Goal: Transaction & Acquisition: Purchase product/service

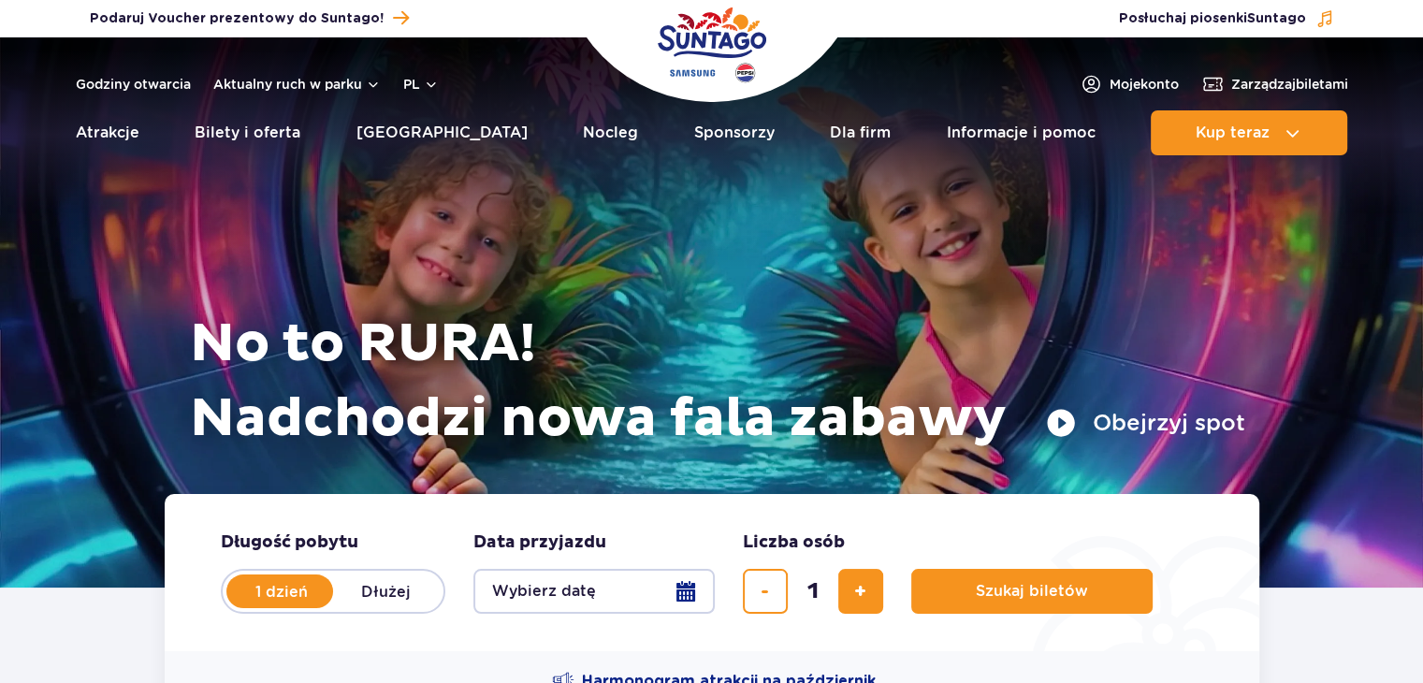
click at [1243, 156] on header "Godziny otwarcia Aktualny ruch w parku pl PL EN UA Moje konto Zarządzaj biletam…" at bounding box center [711, 101] width 1423 height 128
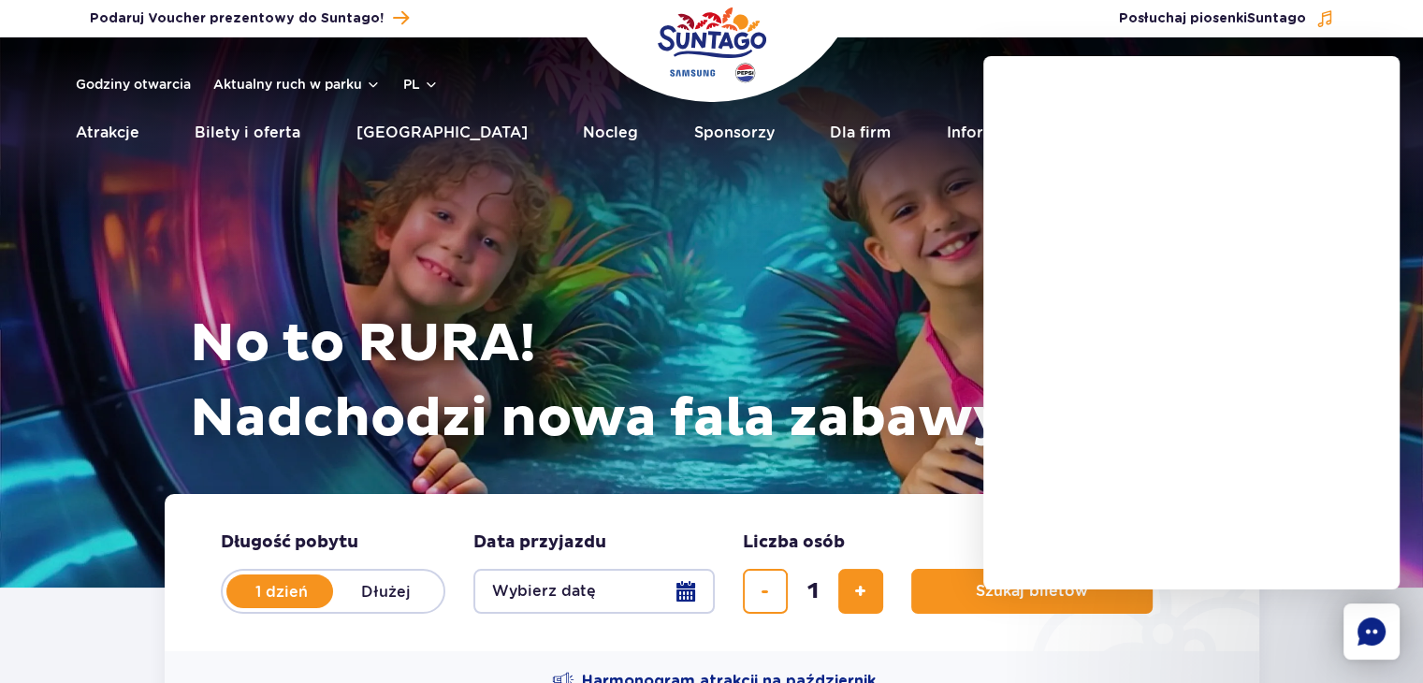
click at [819, 184] on div "No to RURA! Nadchodzi nowa fala zabawy Obejrzyj spot" at bounding box center [712, 289] width 1067 height 410
drag, startPoint x: 749, startPoint y: 162, endPoint x: 784, endPoint y: 140, distance: 41.6
click at [749, 162] on header "Godziny otwarcia Aktualny ruch w parku pl PL EN UA Moje konto Zarządzaj biletam…" at bounding box center [711, 101] width 1423 height 128
click at [836, 136] on link "Dla firm" at bounding box center [860, 132] width 61 height 45
click at [617, 354] on h1 "No to RURA! Nadchodzi nowa fala zabawy" at bounding box center [717, 382] width 1055 height 150
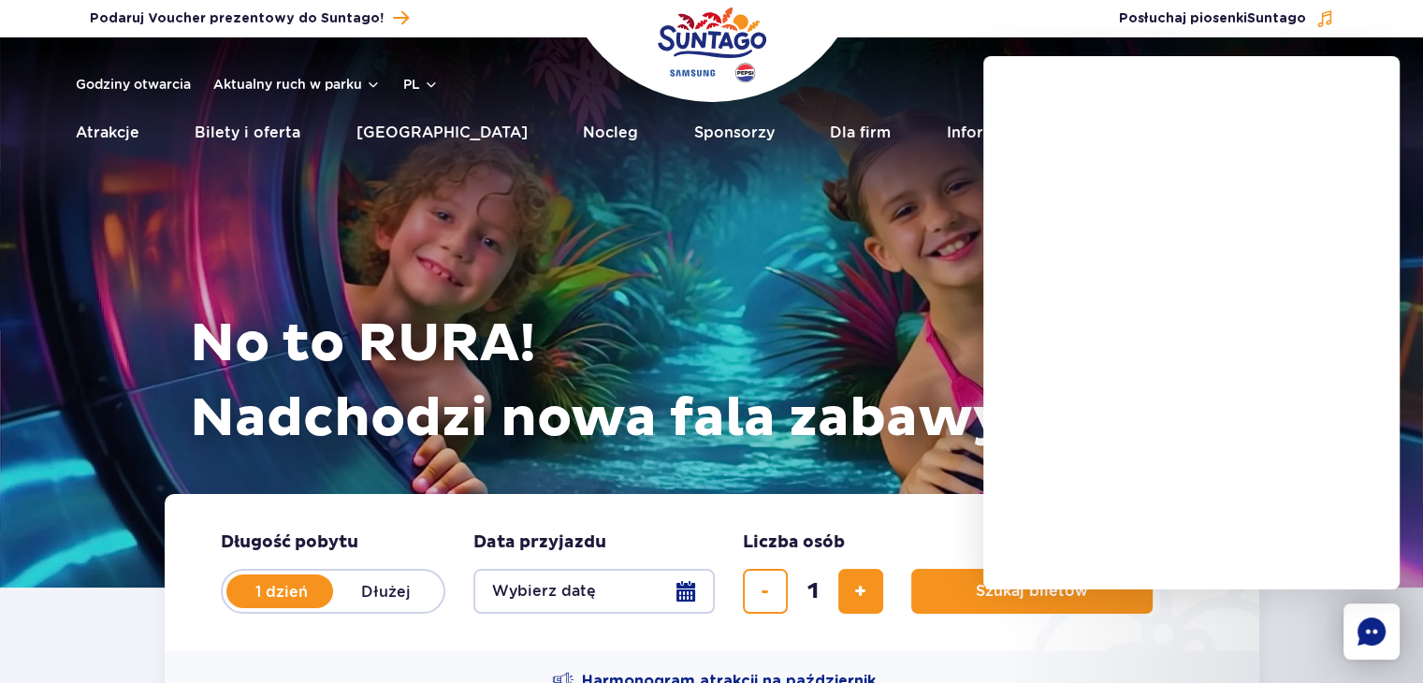
click at [780, 298] on div "No to RURA! Nadchodzi nowa fala zabawy Obejrzyj spot" at bounding box center [712, 289] width 1067 height 410
click at [642, 192] on div "No to RURA! Nadchodzi nowa fala zabawy Obejrzyj spot" at bounding box center [712, 289] width 1067 height 410
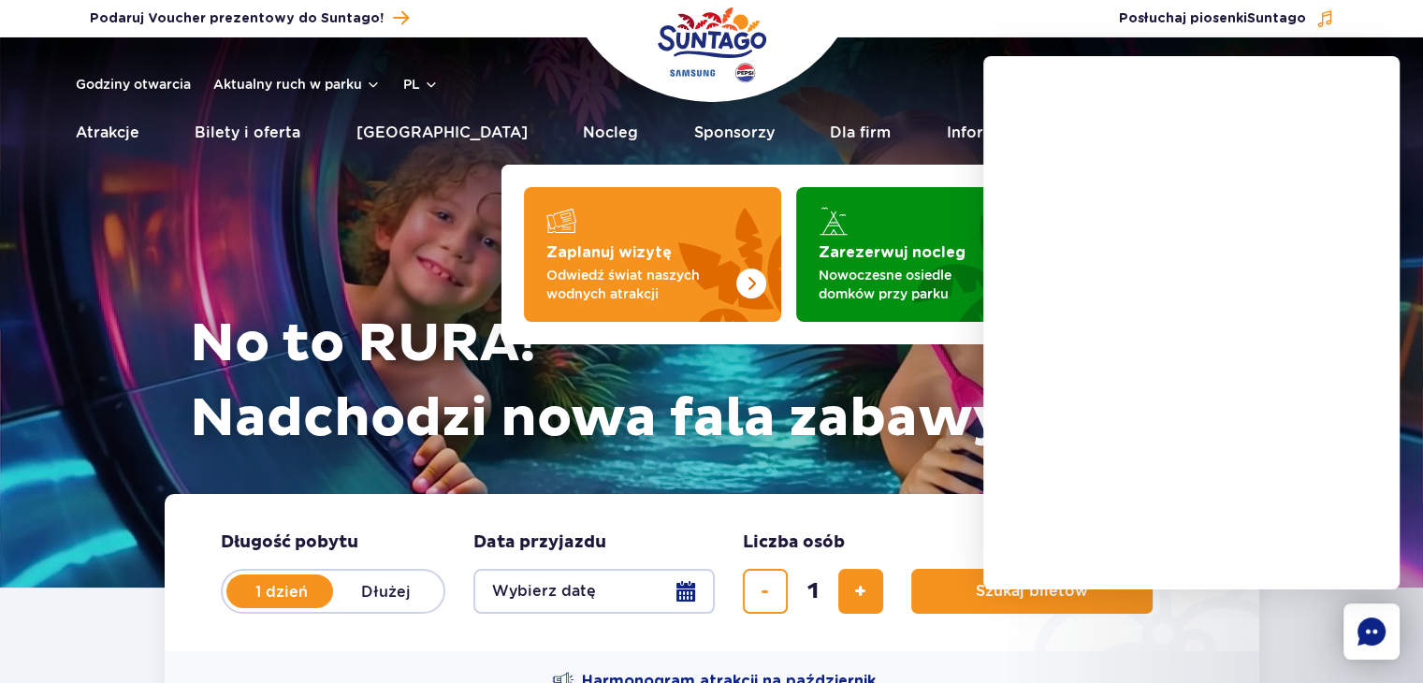
click at [1172, 222] on div "Karta całoroczna od 649 zł/rok" at bounding box center [1197, 222] width 212 height 41
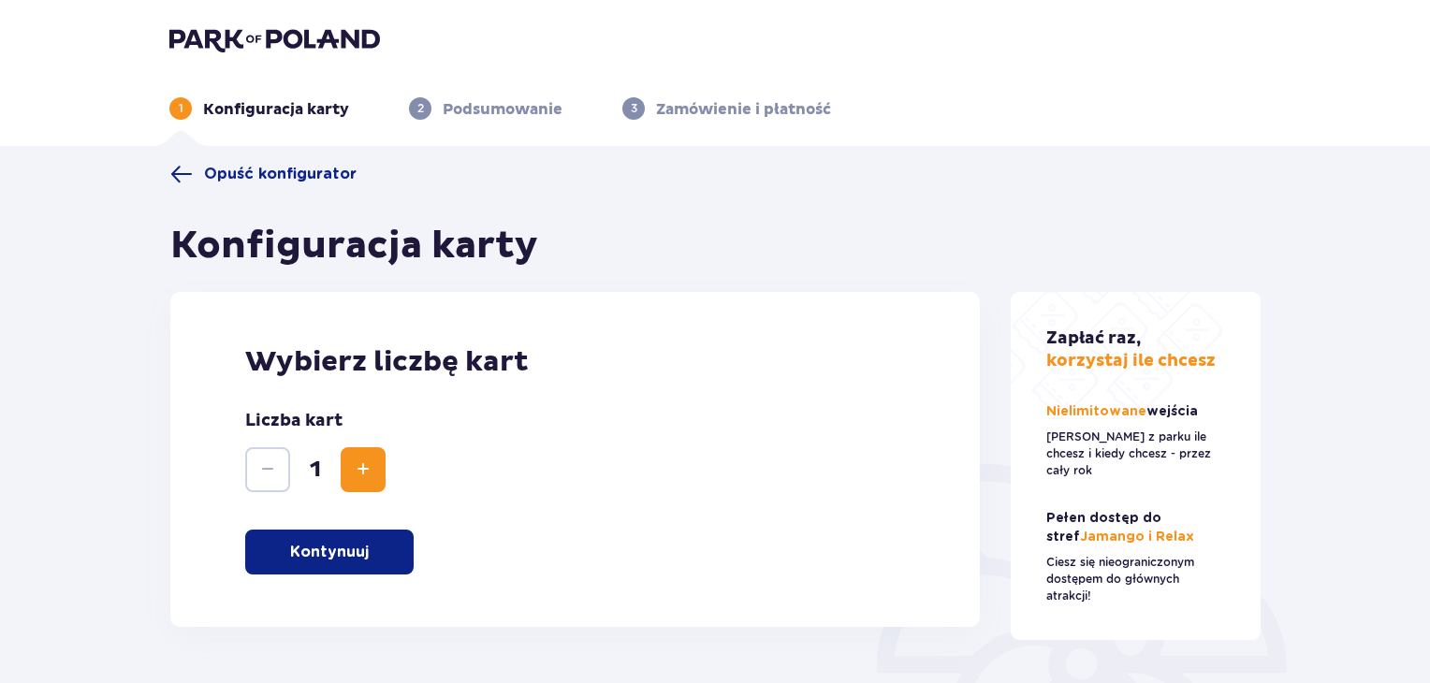
click at [359, 559] on p "Kontynuuj" at bounding box center [329, 552] width 79 height 21
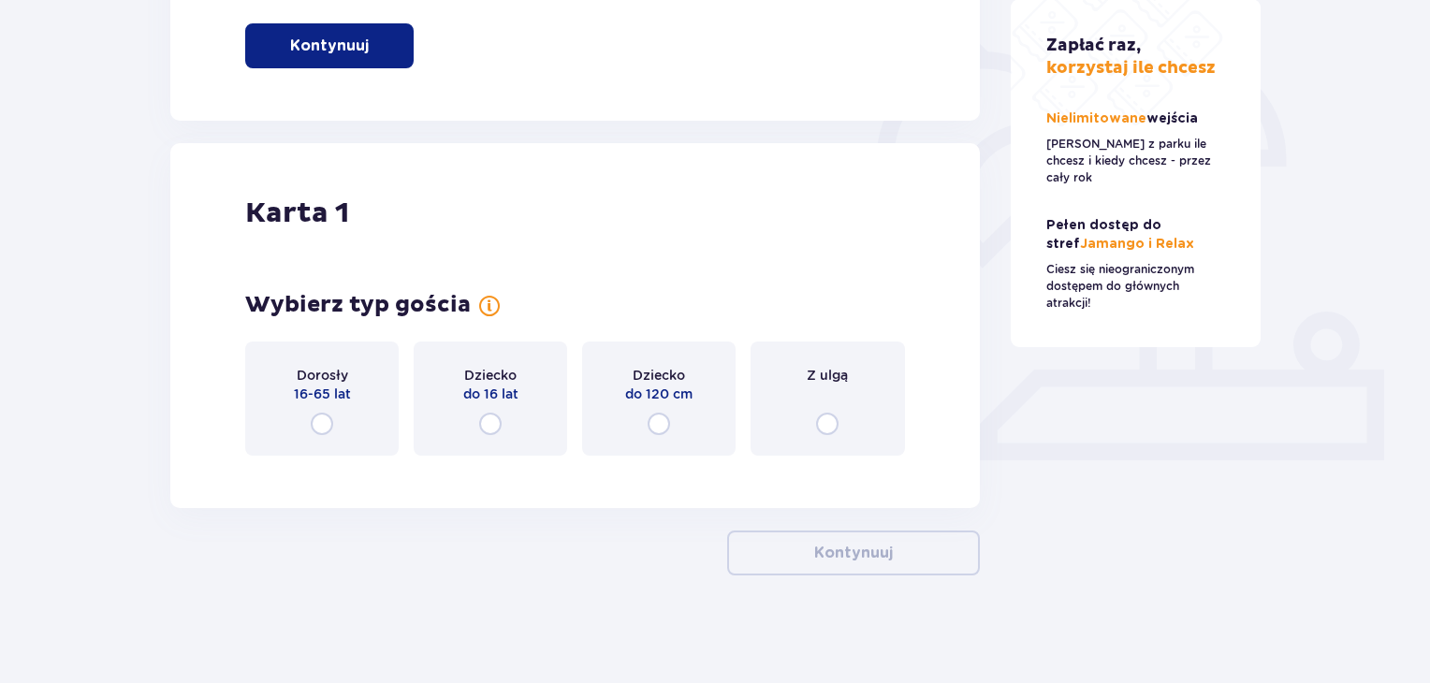
scroll to position [511, 0]
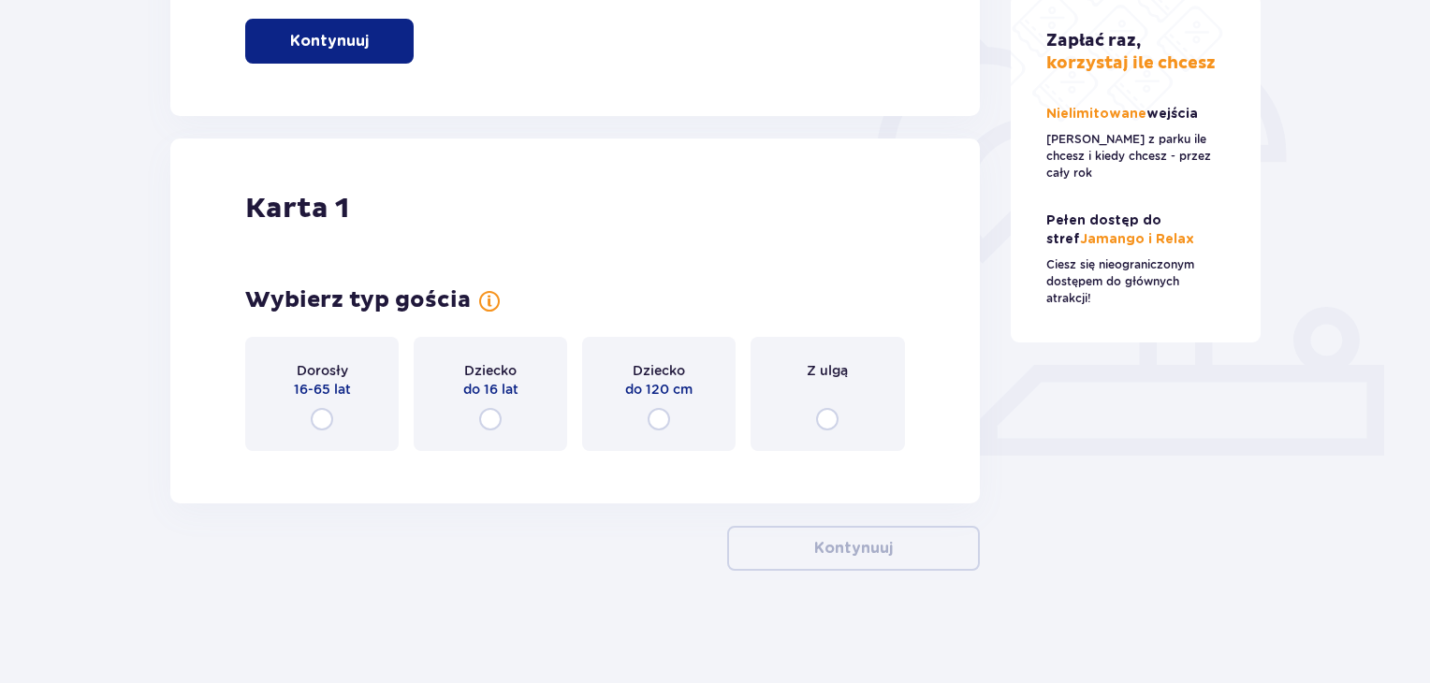
click at [320, 409] on input "radio" at bounding box center [322, 419] width 22 height 22
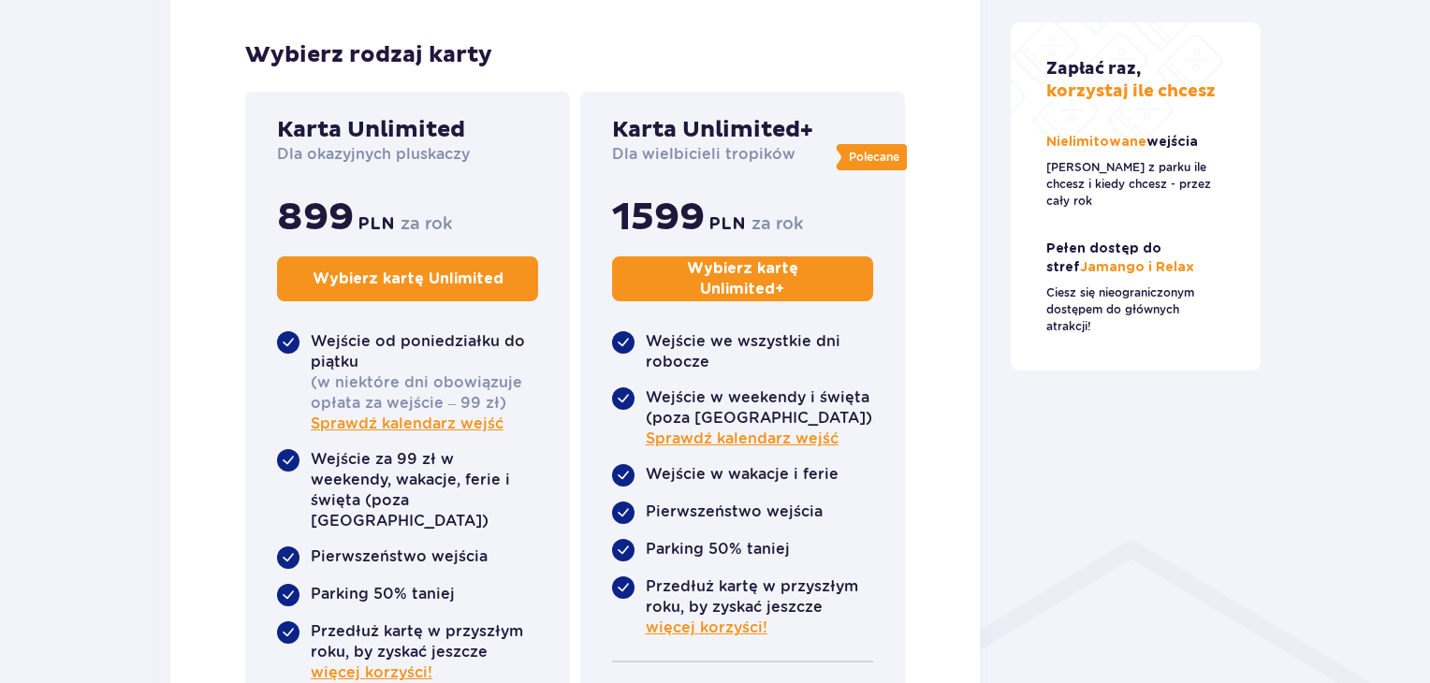
scroll to position [999, 0]
